Goal: Task Accomplishment & Management: Complete application form

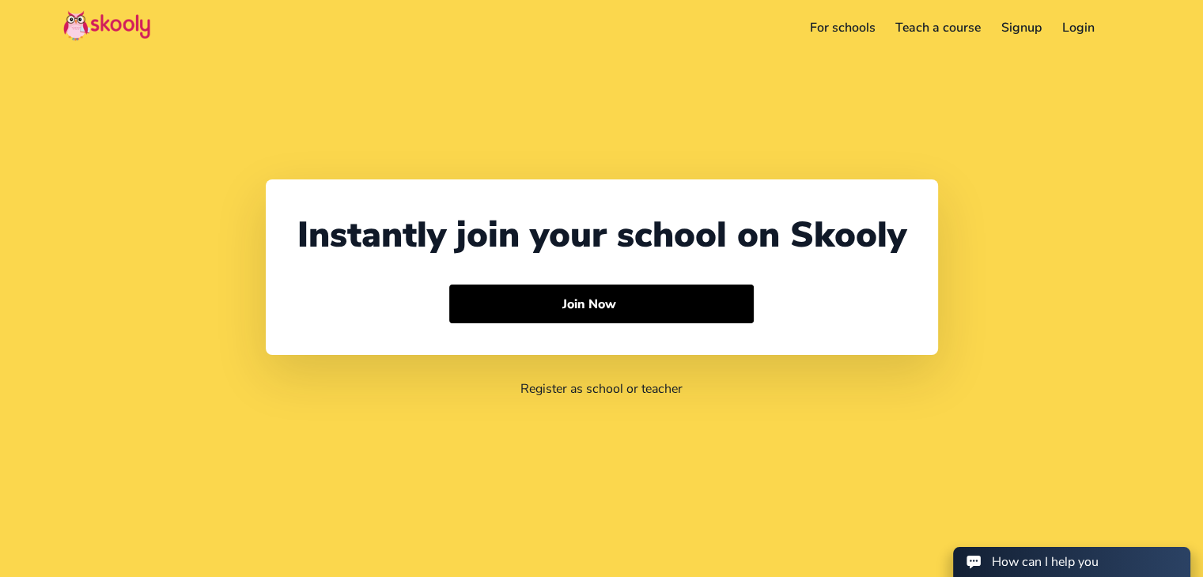
select select "91"
select select "India"
select select "[GEOGRAPHIC_DATA]/[GEOGRAPHIC_DATA]"
click at [1032, 26] on link "Signup" at bounding box center [1021, 27] width 61 height 25
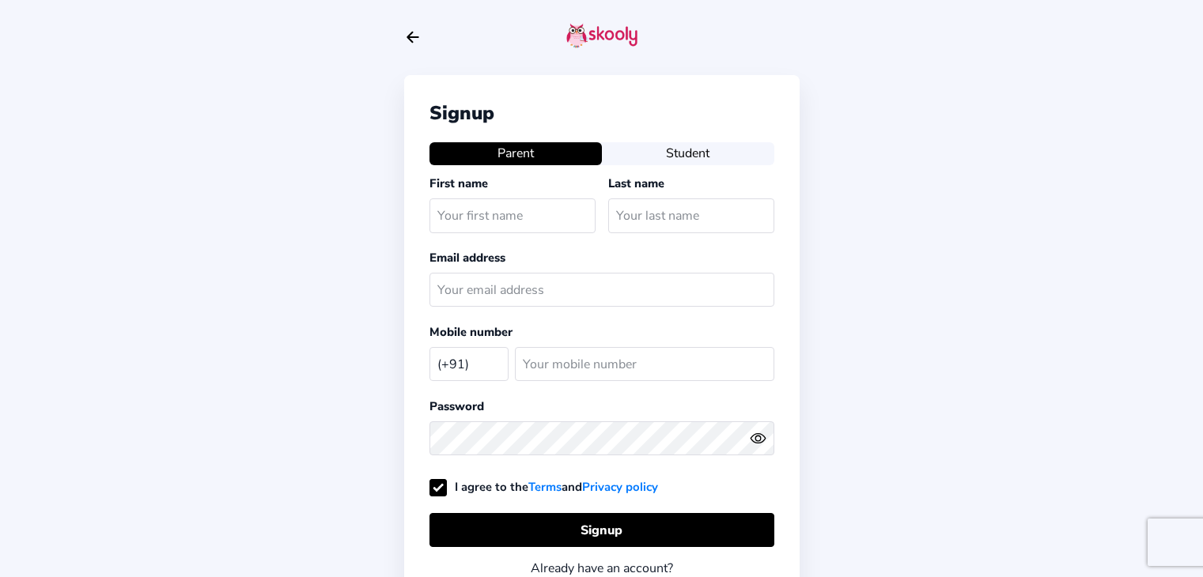
select select "IN"
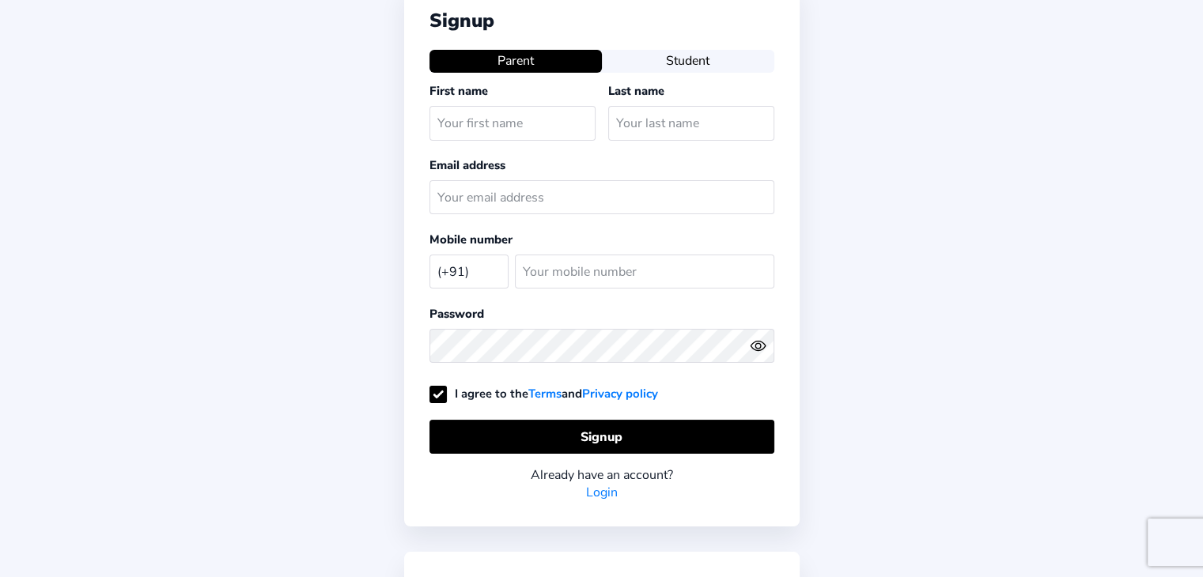
scroll to position [177, 0]
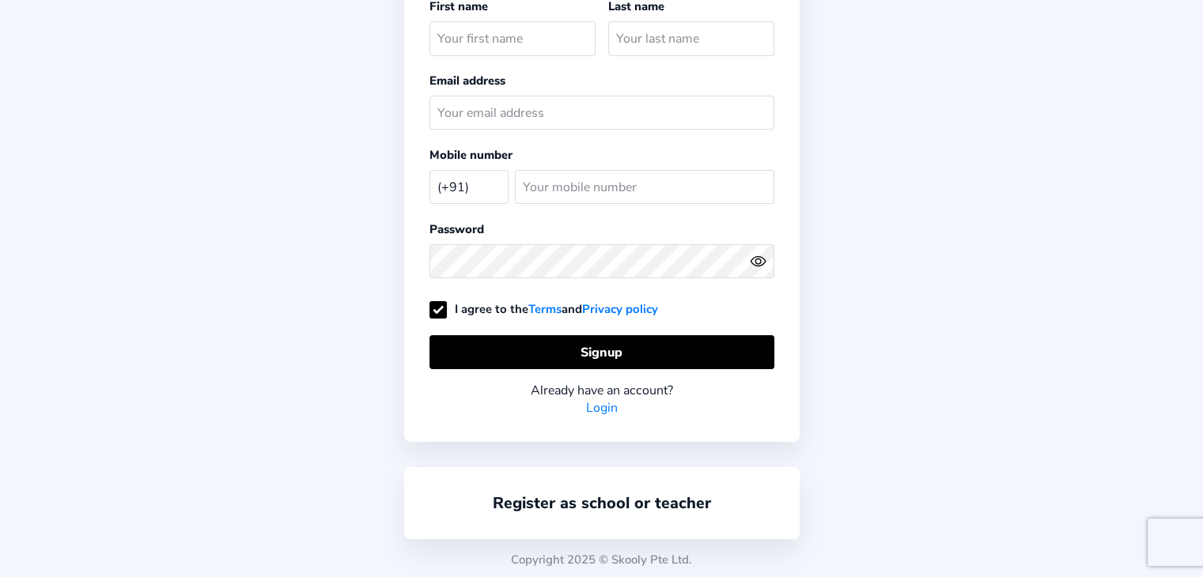
click at [661, 486] on div "Register as school or teacher" at bounding box center [601, 503] width 395 height 72
click at [642, 493] on link "Register as school or teacher" at bounding box center [602, 503] width 218 height 21
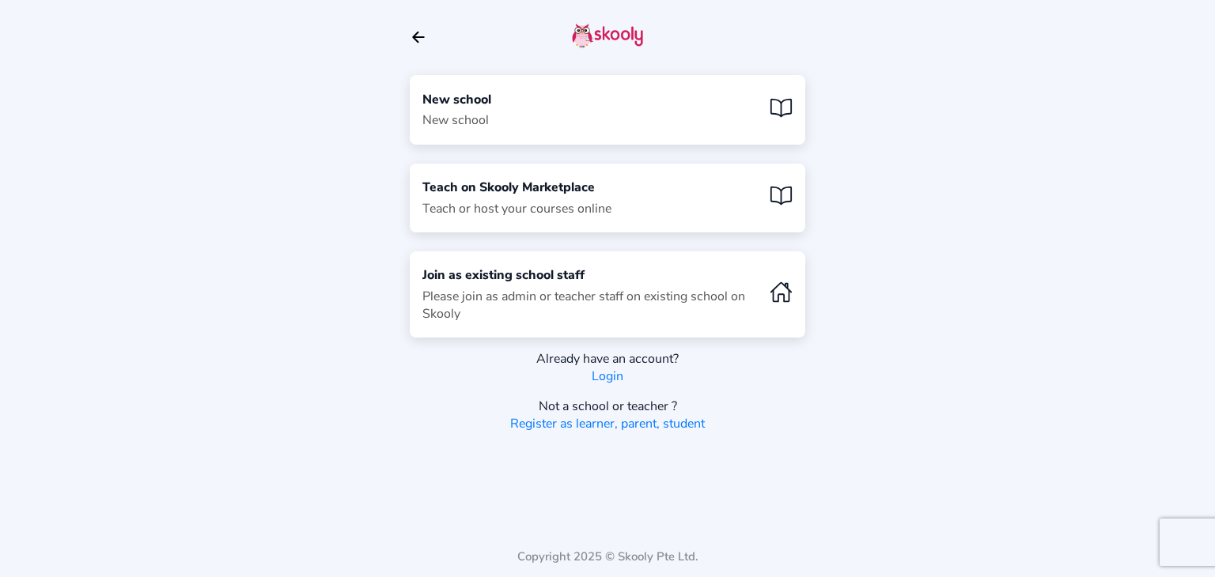
click at [527, 108] on div "New school New school" at bounding box center [607, 109] width 395 height 69
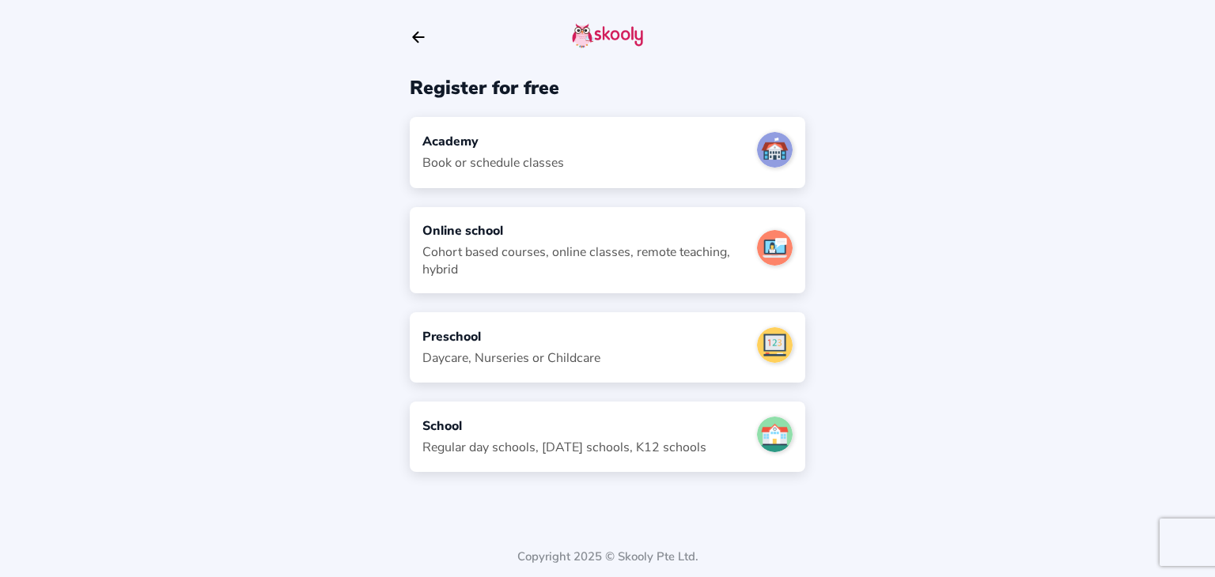
click at [526, 155] on div "Book or schedule classes" at bounding box center [493, 162] width 142 height 17
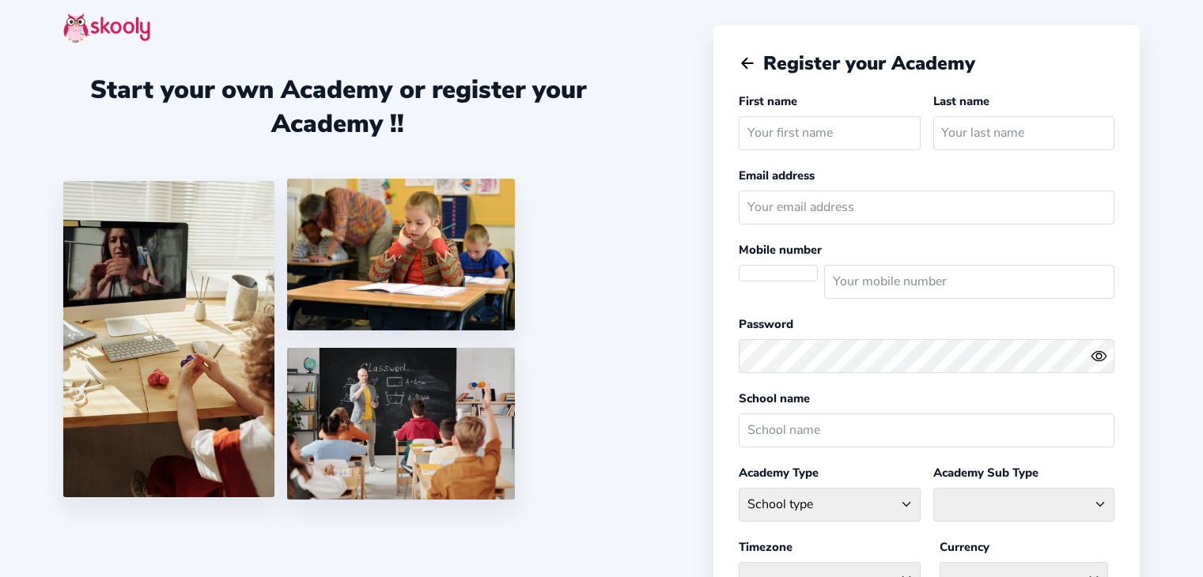
select select "[GEOGRAPHIC_DATA]/[GEOGRAPHIC_DATA]"
select select "INR ₹"
select select "IN"
type input "test"
click at [961, 124] on input "text" at bounding box center [1023, 133] width 181 height 34
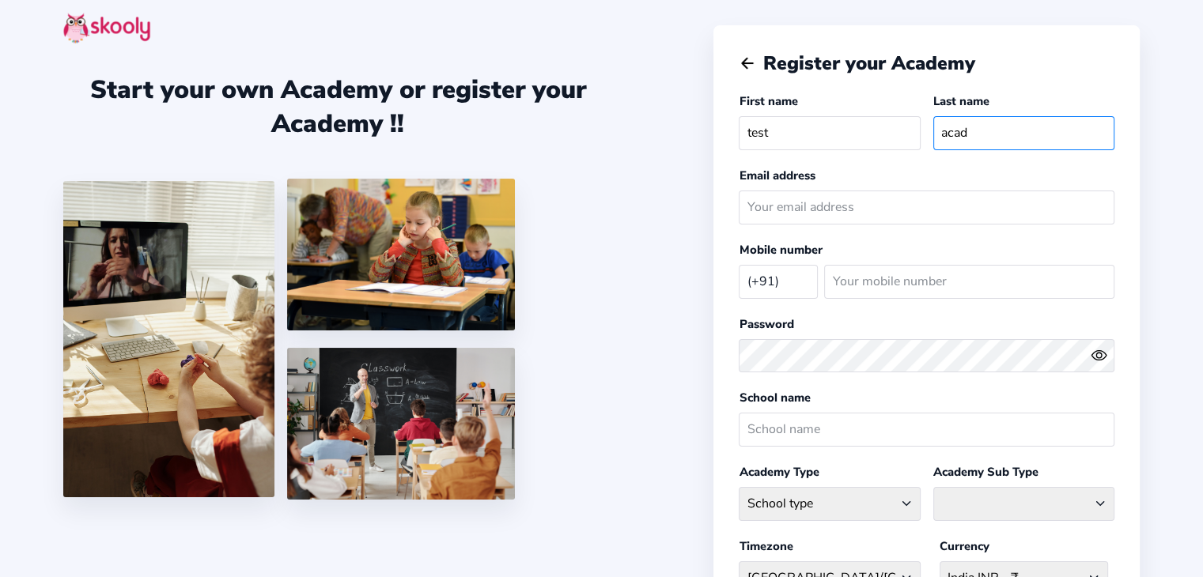
type input "acad"
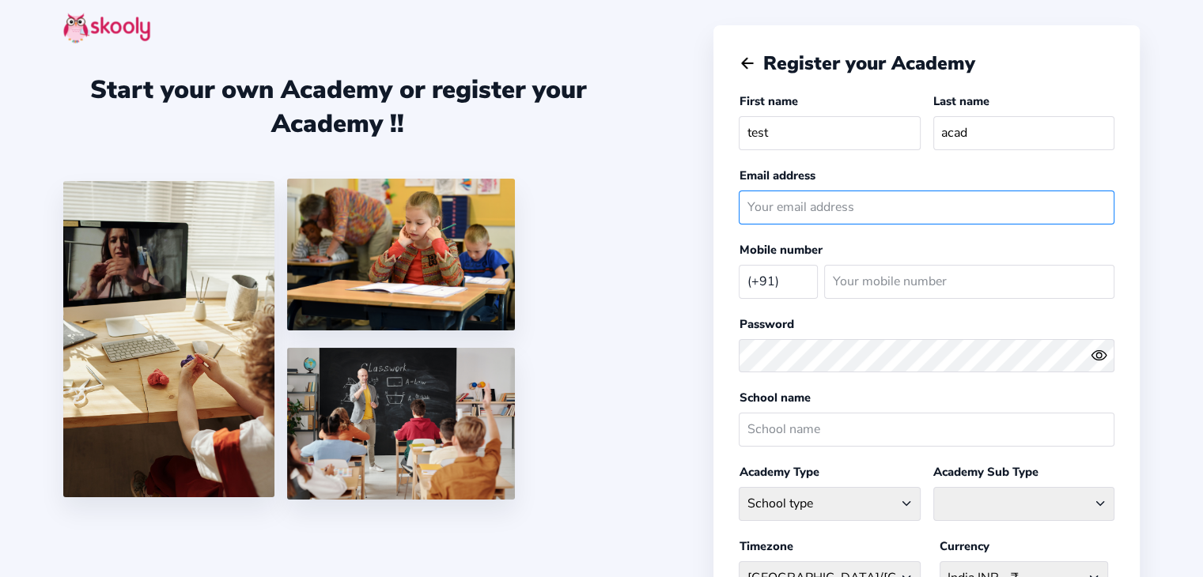
click at [877, 198] on input "email" at bounding box center [927, 208] width 376 height 34
type input "[EMAIL_ADDRESS][DOMAIN_NAME]"
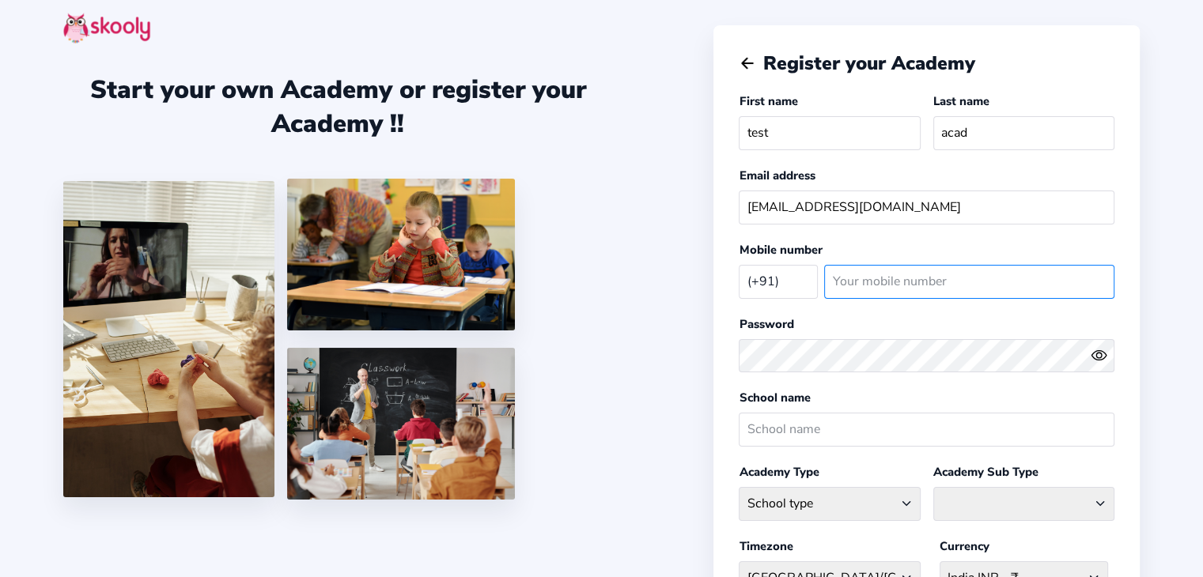
click at [879, 276] on input "number" at bounding box center [969, 282] width 290 height 34
type input "5566222"
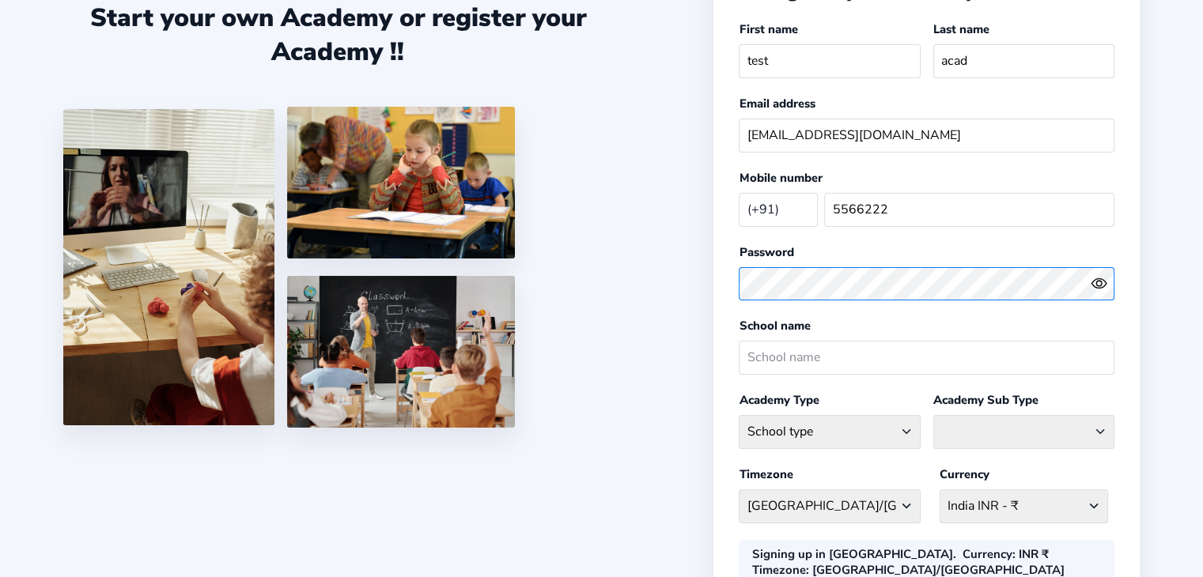
scroll to position [158, 0]
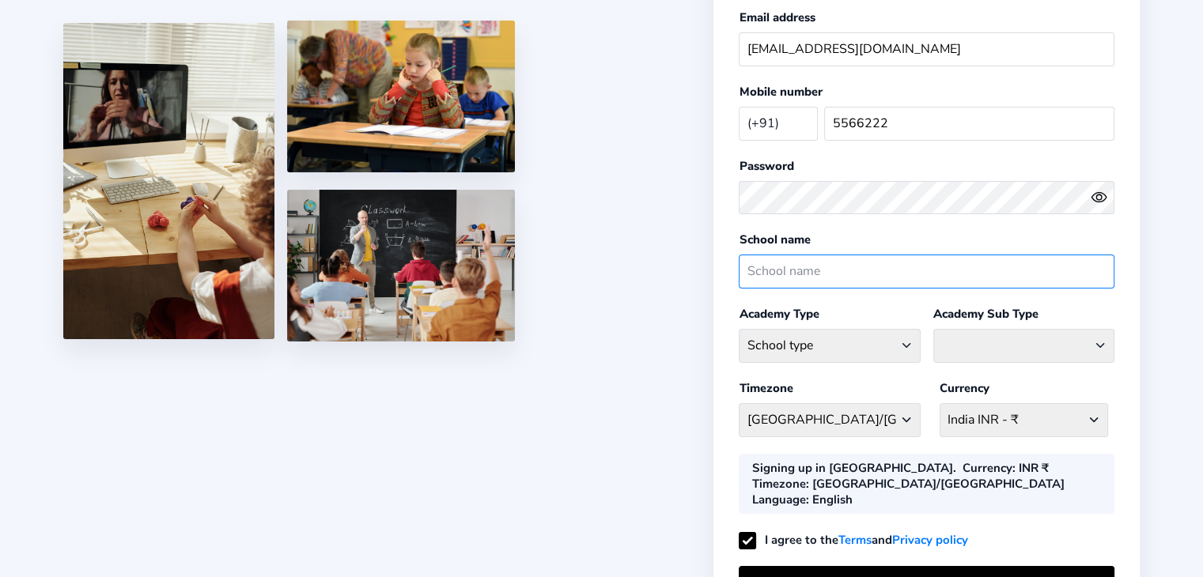
click at [790, 266] on input "text" at bounding box center [927, 272] width 376 height 34
type input "testacademy"
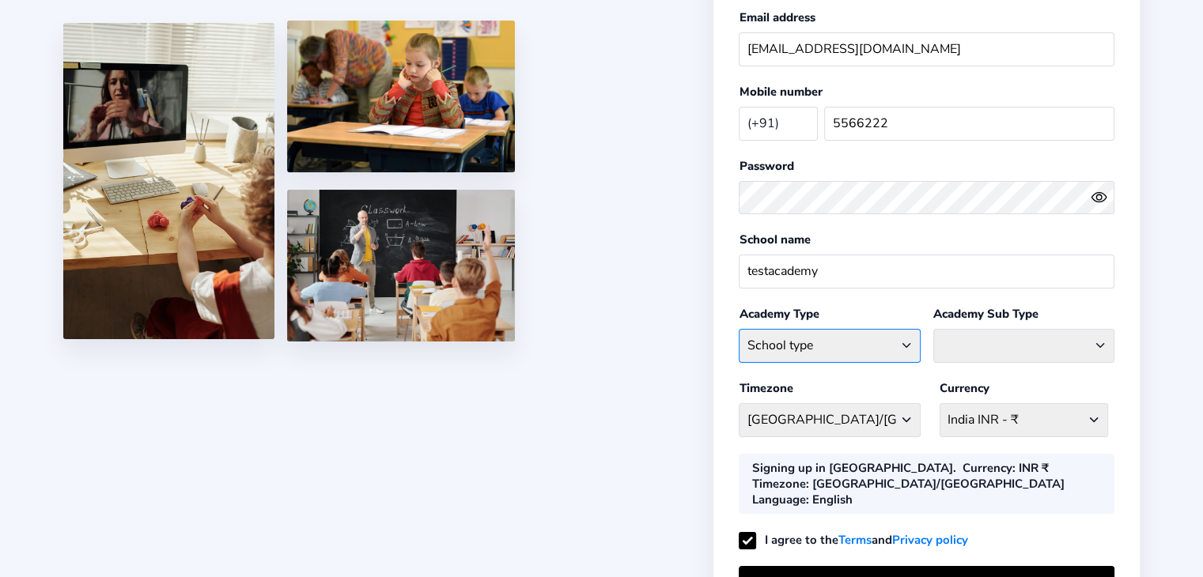
click at [806, 338] on select "School type Academic Afterschool Arts Dance Homeschool Language Martial Arts Mu…" at bounding box center [829, 346] width 181 height 34
select select "GA"
click at [739, 329] on select "School type Academic Afterschool Arts Dance Homeschool Language Martial Arts Mu…" at bounding box center [829, 346] width 181 height 34
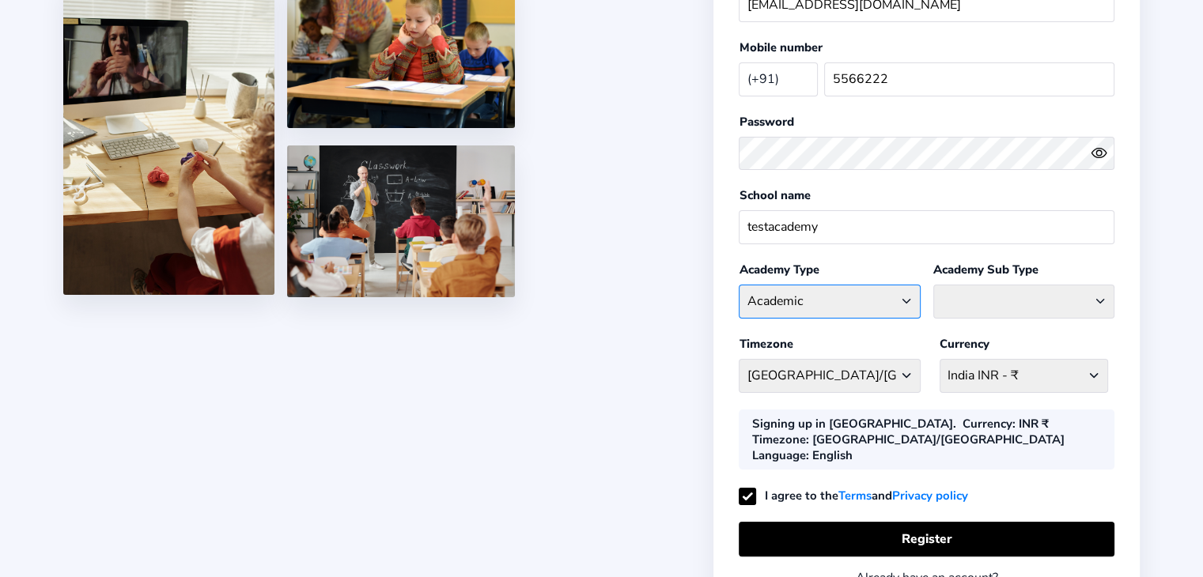
scroll to position [288, 0]
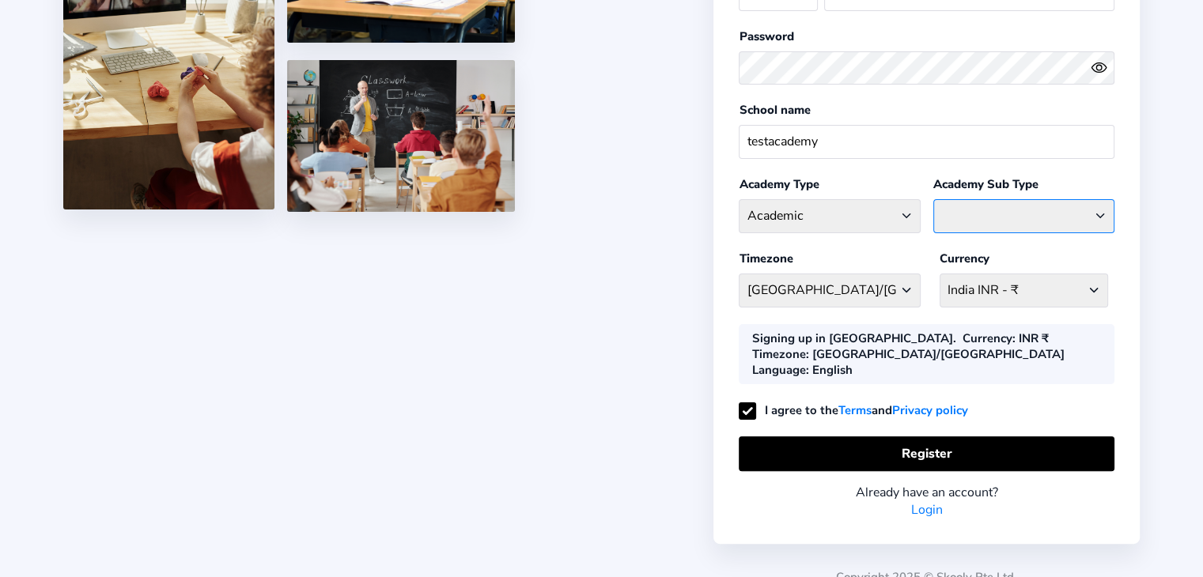
click at [984, 207] on select "Coaching Classes Enrichment Centre [GEOGRAPHIC_DATA] [GEOGRAPHIC_DATA] Math Cen…" at bounding box center [1023, 216] width 181 height 34
select select "G"
click at [933, 199] on select "Coaching Classes Enrichment Centre [GEOGRAPHIC_DATA] [GEOGRAPHIC_DATA] Math Cen…" at bounding box center [1023, 216] width 181 height 34
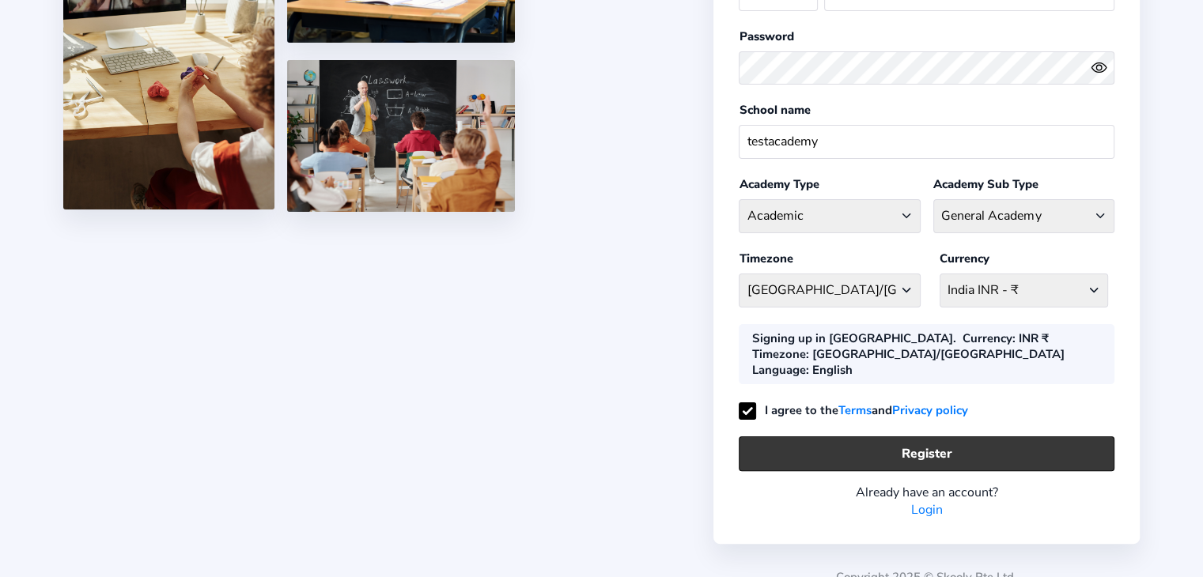
click at [906, 436] on button "Register" at bounding box center [927, 453] width 376 height 34
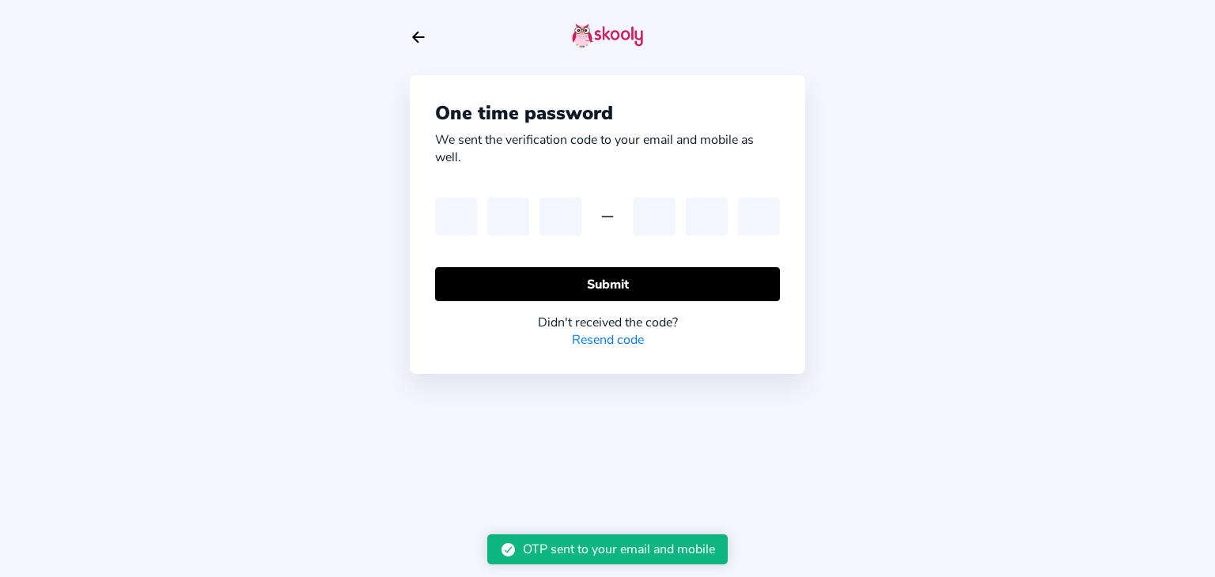
click at [623, 336] on link "Resend code" at bounding box center [608, 339] width 72 height 17
click at [591, 336] on link "Resend code" at bounding box center [608, 339] width 72 height 17
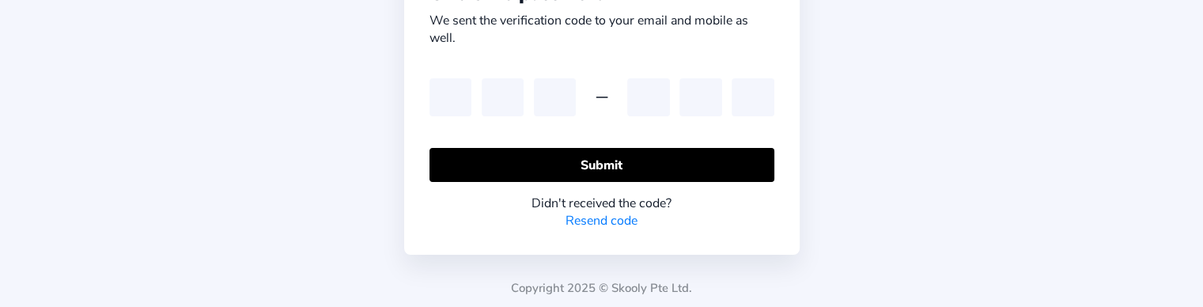
scroll to position [120, 0]
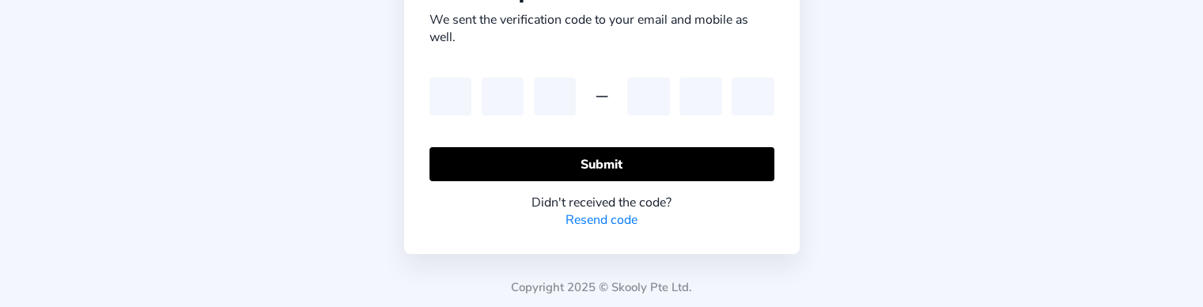
click at [599, 216] on link "Resend code" at bounding box center [601, 219] width 72 height 17
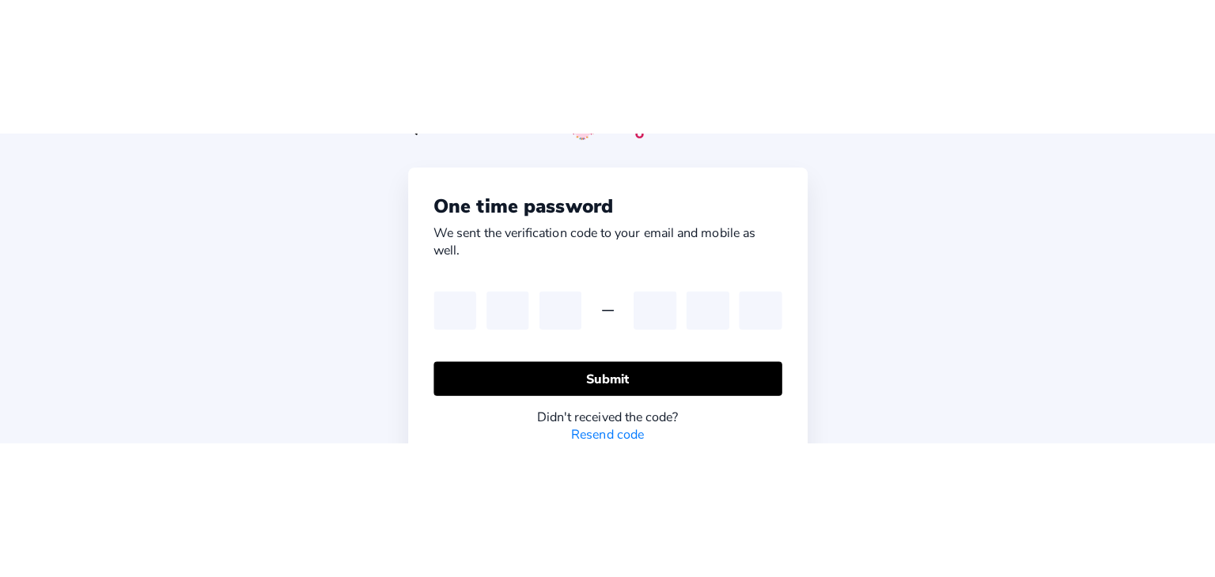
scroll to position [0, 0]
